Goal: Navigation & Orientation: Find specific page/section

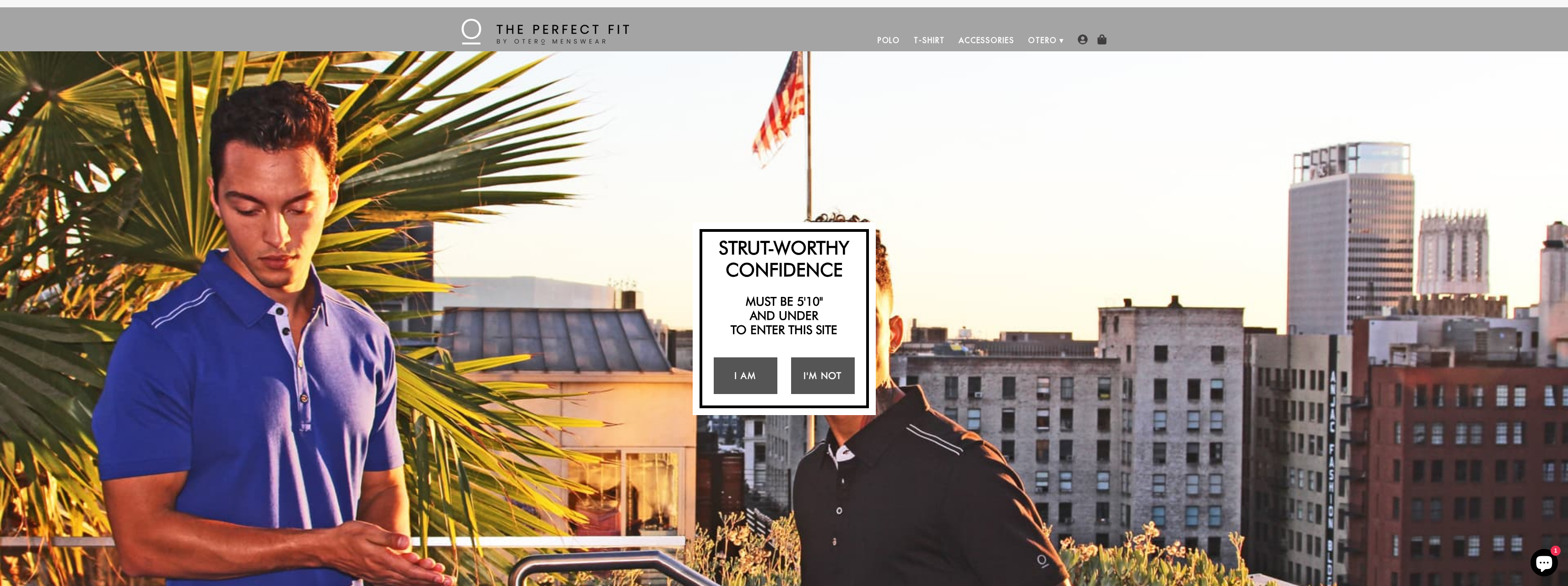
click at [891, 39] on link "Polo" at bounding box center [889, 40] width 37 height 22
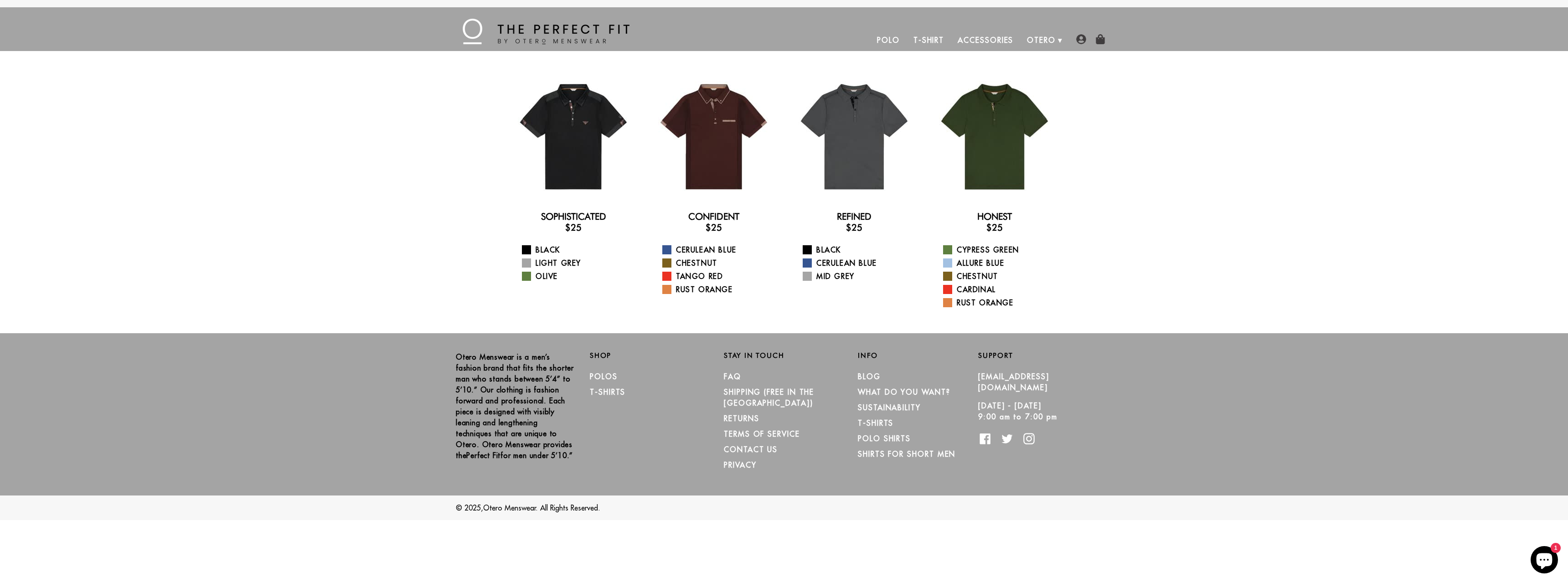
click at [924, 38] on link "T-Shirt" at bounding box center [928, 40] width 44 height 22
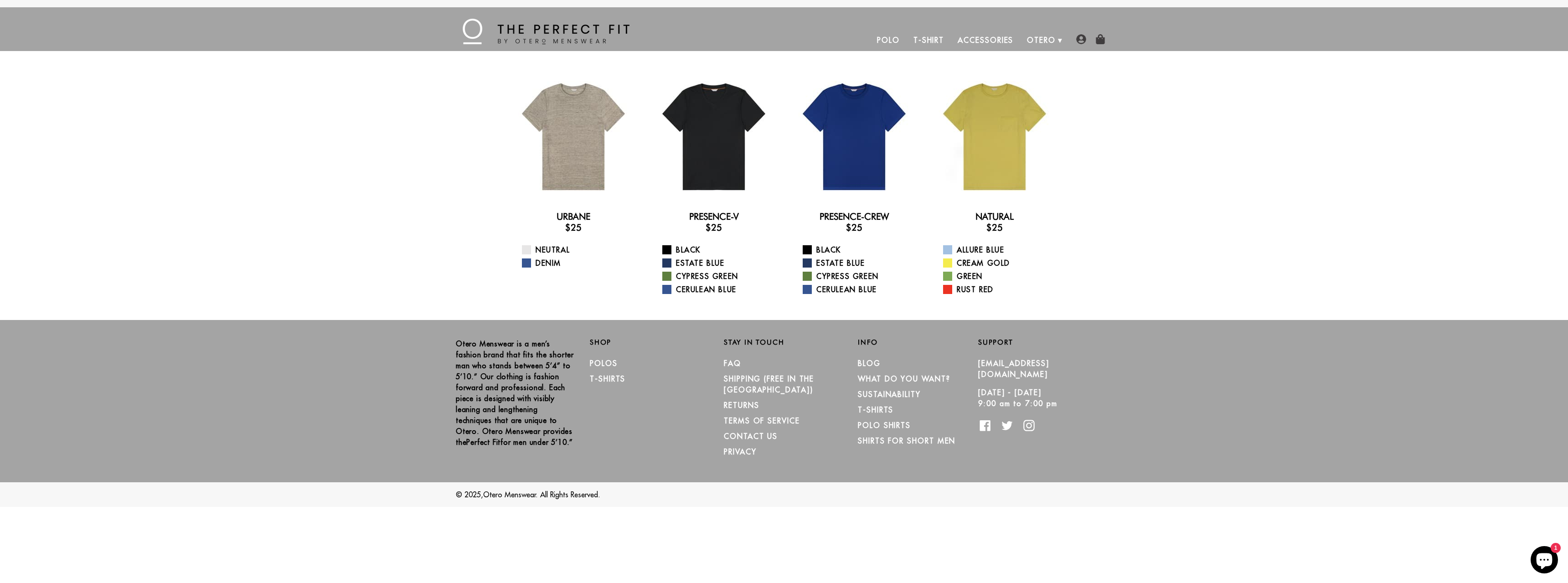
click at [984, 39] on link "Accessories" at bounding box center [985, 40] width 69 height 22
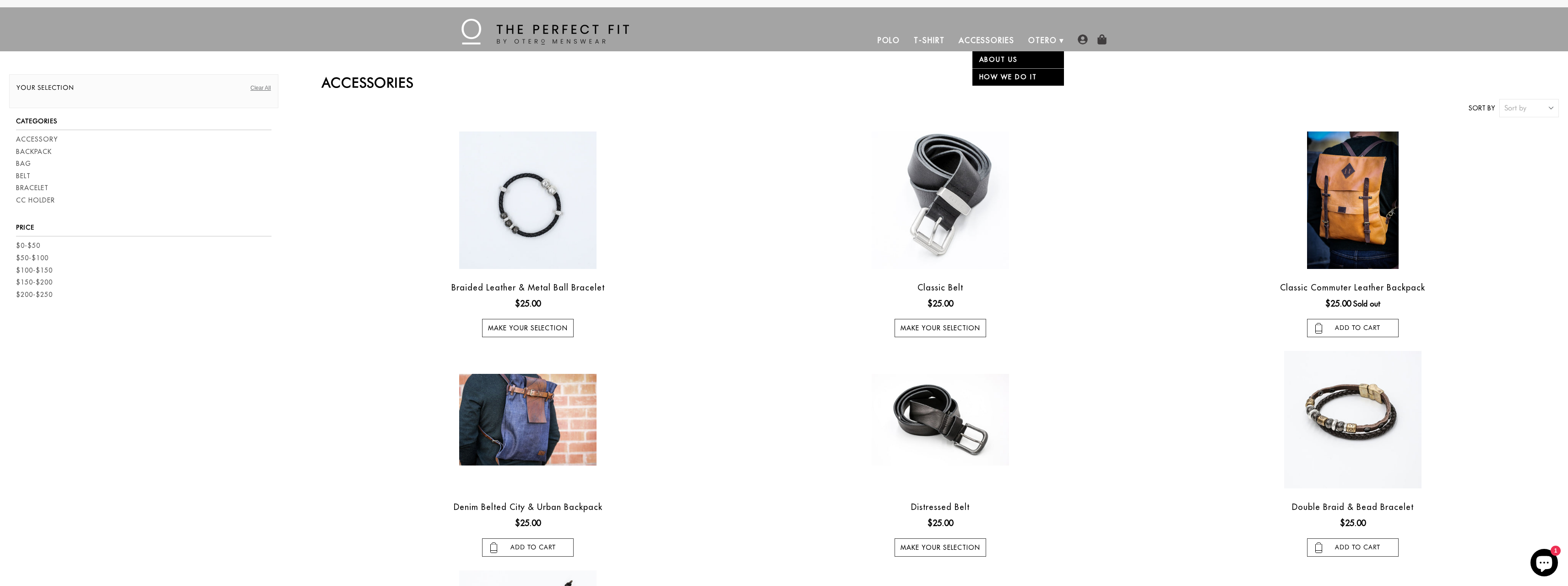
click at [1047, 38] on link "Otero" at bounding box center [1043, 40] width 43 height 22
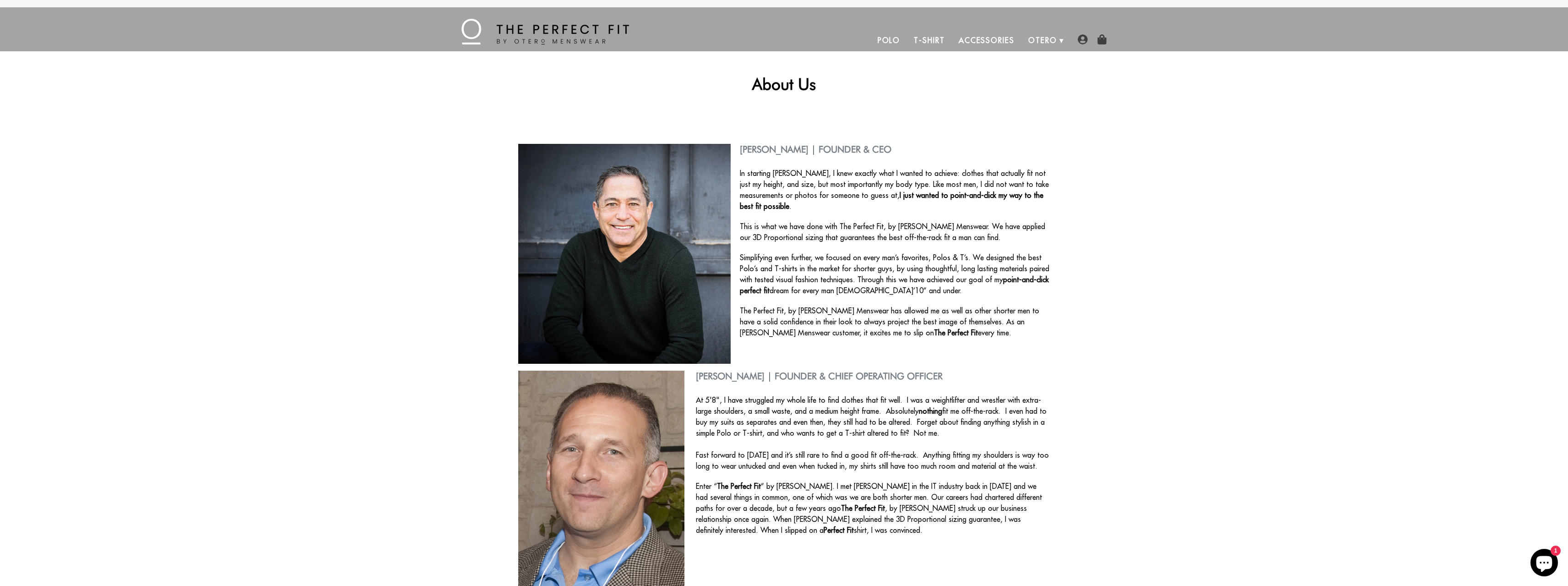
click at [886, 37] on link "Polo" at bounding box center [889, 40] width 37 height 22
